Goal: Browse casually: Explore the website without a specific task or goal

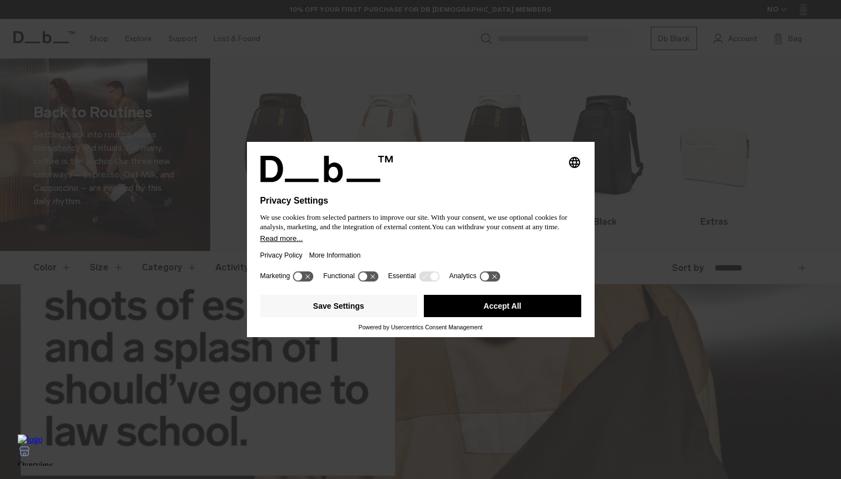
click at [474, 311] on button "Accept All" at bounding box center [502, 306] width 157 height 22
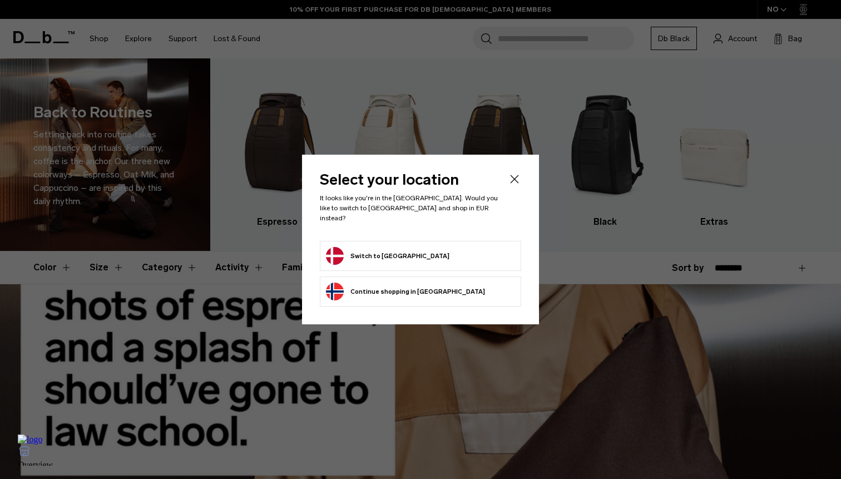
click at [370, 248] on button "Switch to [GEOGRAPHIC_DATA]" at bounding box center [387, 256] width 123 height 18
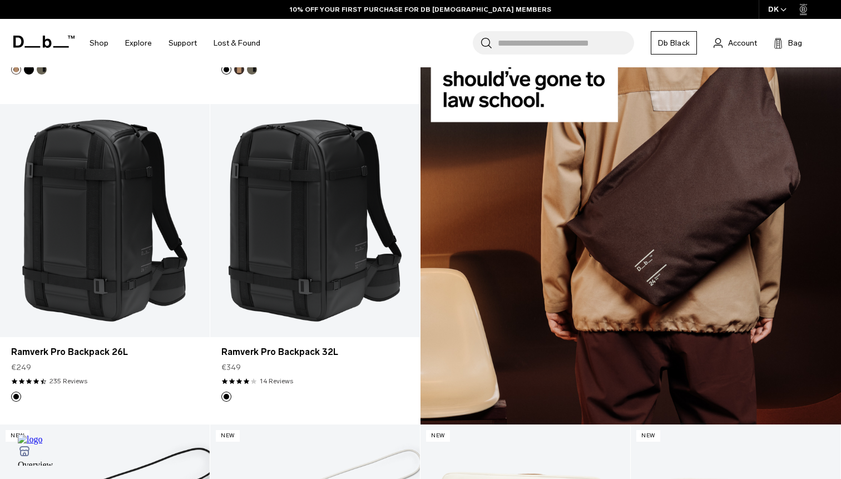
scroll to position [818, 0]
